Goal: Task Accomplishment & Management: Manage account settings

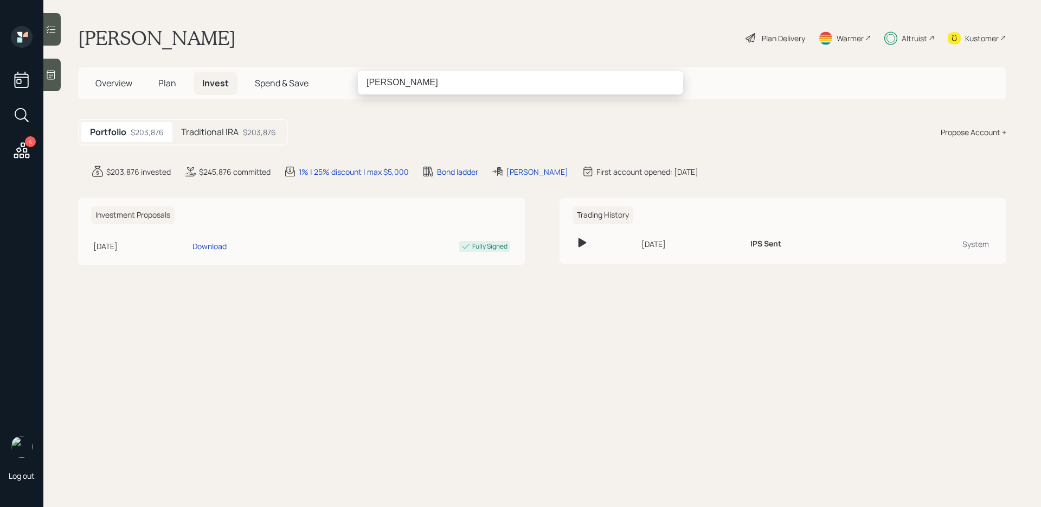
type input "[PERSON_NAME]"
click at [380, 81] on input "[PERSON_NAME]" at bounding box center [520, 82] width 325 height 23
drag, startPoint x: 380, startPoint y: 81, endPoint x: 426, endPoint y: 80, distance: 46.1
click at [426, 80] on input "[PERSON_NAME]" at bounding box center [520, 82] width 325 height 23
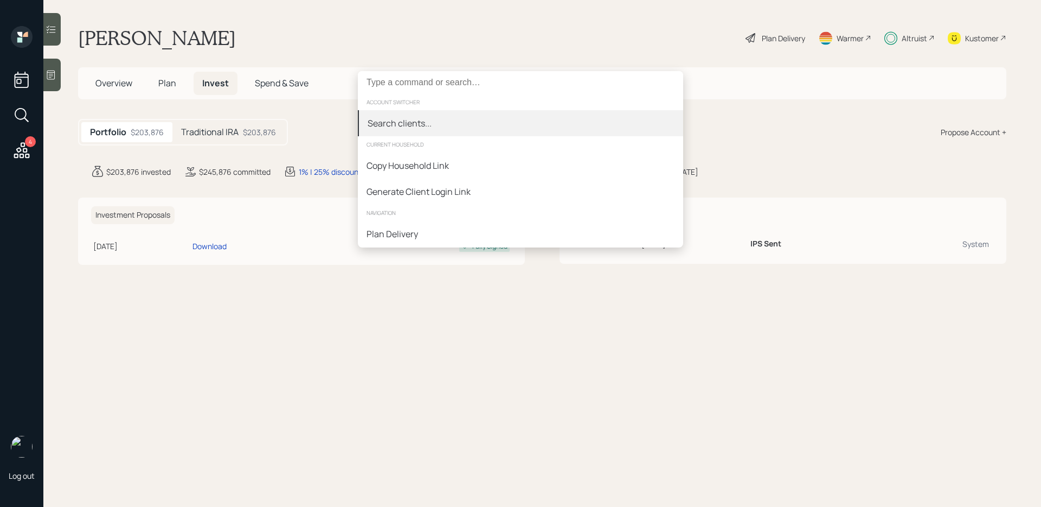
type input "k"
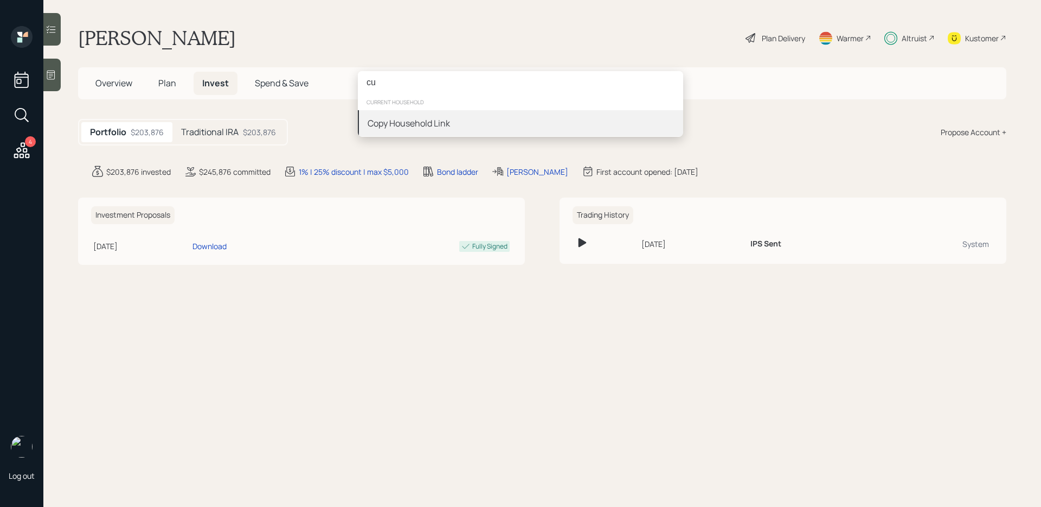
type input "c"
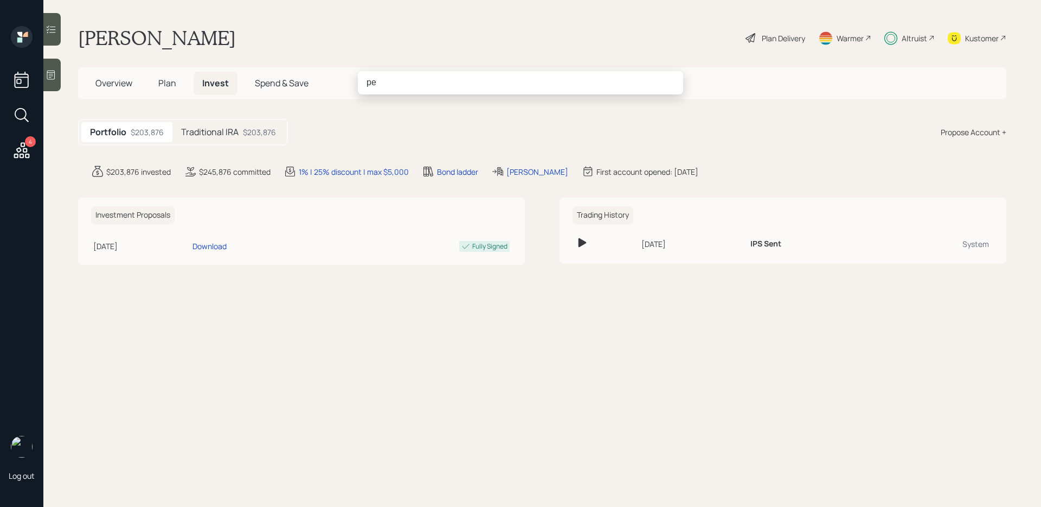
type input "p"
